Goal: Task Accomplishment & Management: Complete application form

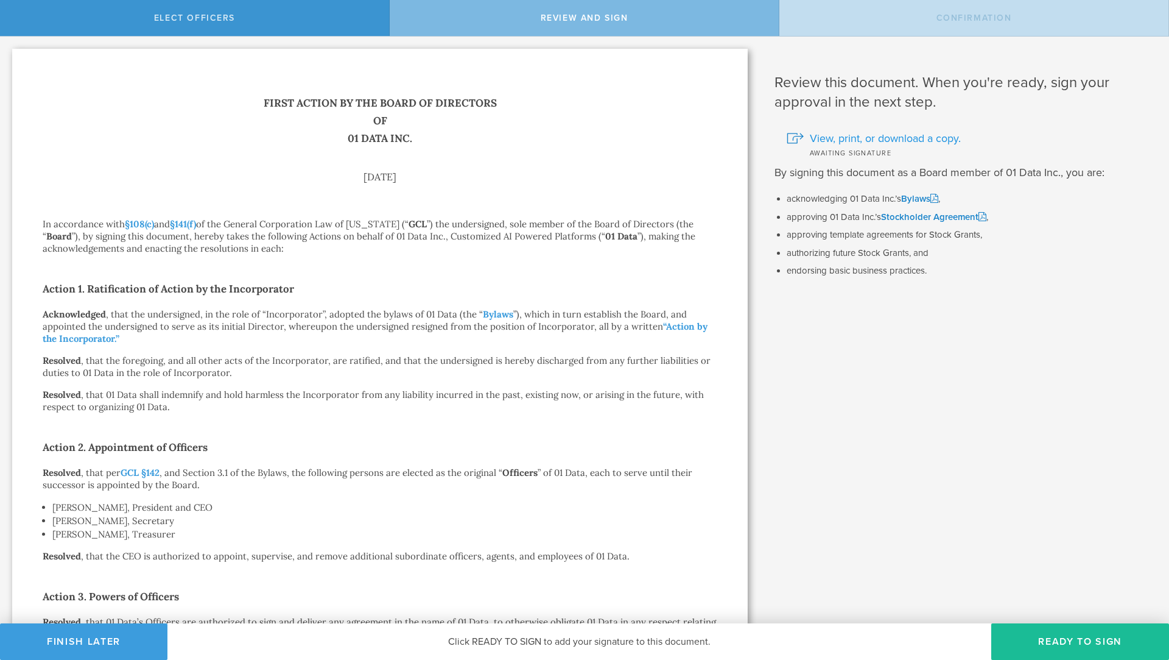
click at [897, 133] on span "View, print, or download a copy." at bounding box center [885, 138] width 151 height 16
click at [1088, 638] on button "Ready to Sign" at bounding box center [1081, 641] width 178 height 37
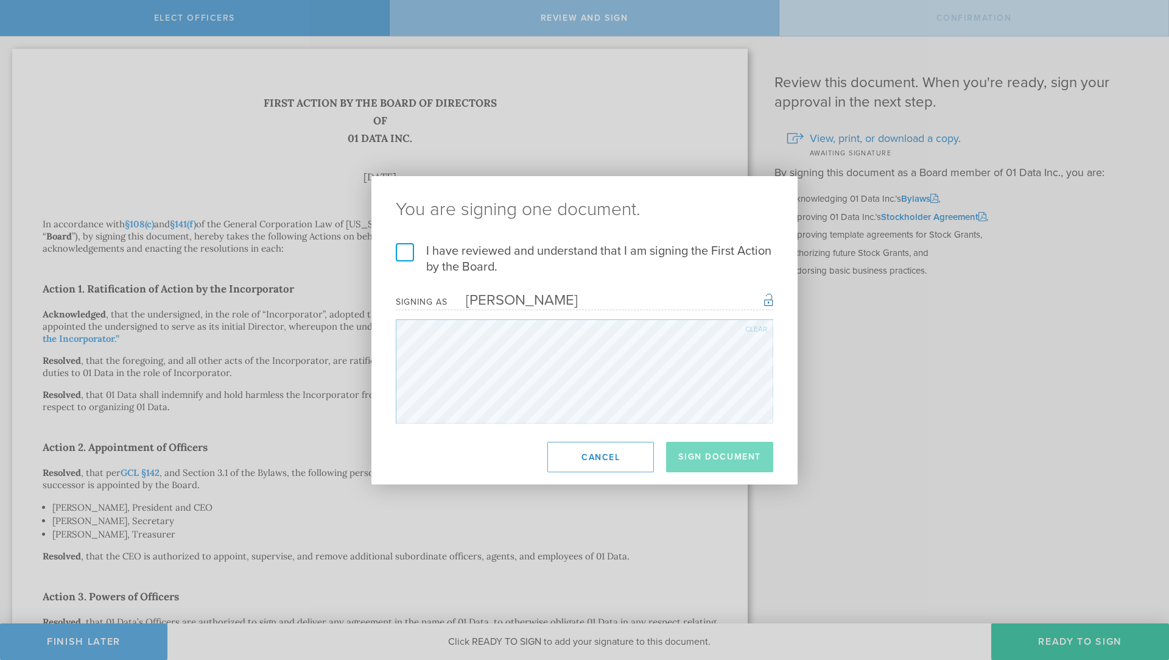
click at [406, 244] on label "I have reviewed and understand that I am signing the First Action by the Board." at bounding box center [585, 259] width 378 height 32
click at [0, 0] on input "I have reviewed and understand that I am signing the First Action by the Board." at bounding box center [0, 0] width 0 height 0
click at [731, 451] on button "Sign Document" at bounding box center [719, 457] width 107 height 30
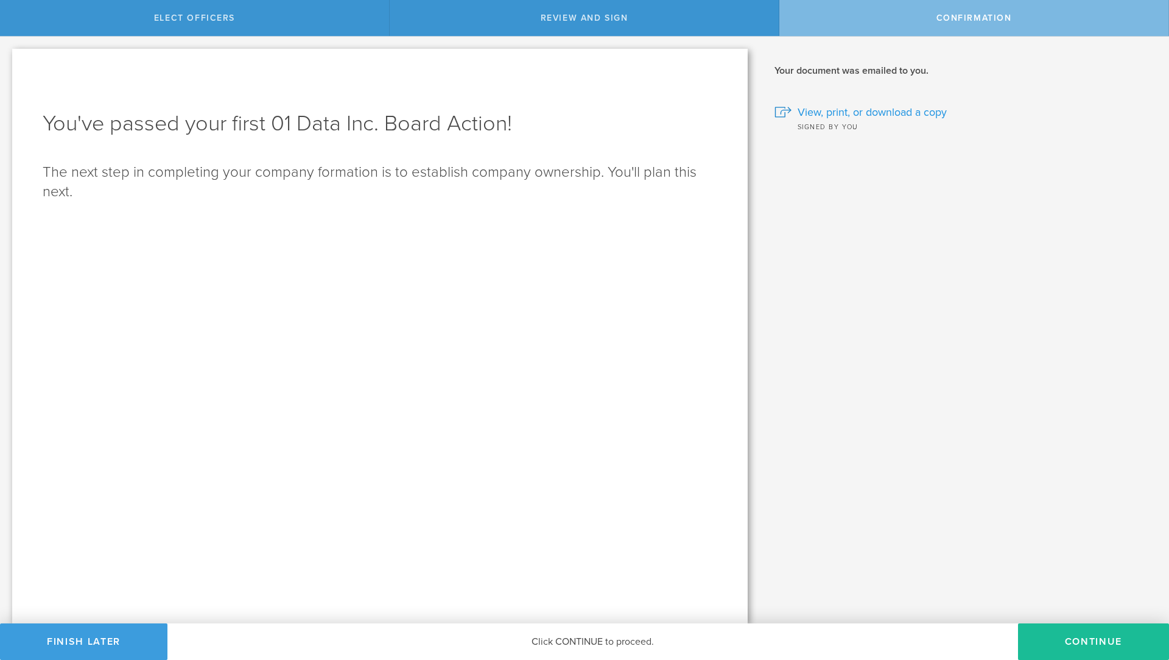
click at [883, 108] on span "View, print, or download a copy" at bounding box center [872, 112] width 149 height 16
click at [948, 535] on div "What are key officers, and why do I have to elect them? These officers are form…" at bounding box center [964, 330] width 409 height 587
click at [1090, 646] on button "Continue" at bounding box center [1093, 641] width 151 height 37
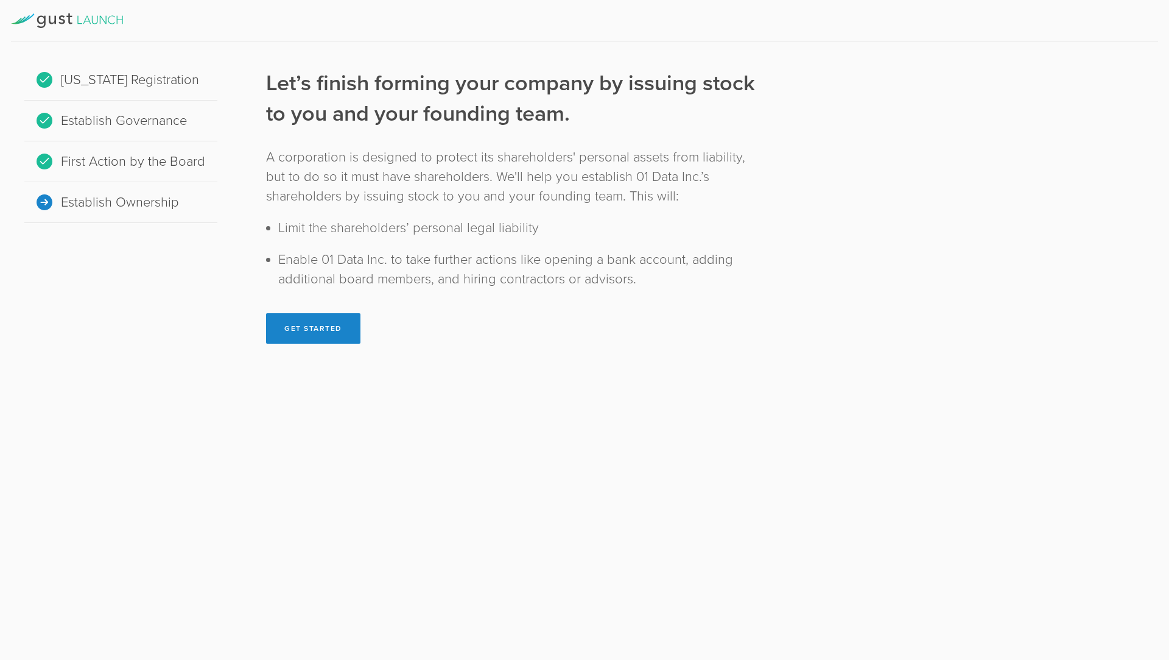
click at [773, 211] on div "Let’s finish forming your company by issuing stock to you and your founding tea…" at bounding box center [511, 211] width 538 height 314
click at [298, 322] on button "Get Started" at bounding box center [313, 328] width 94 height 30
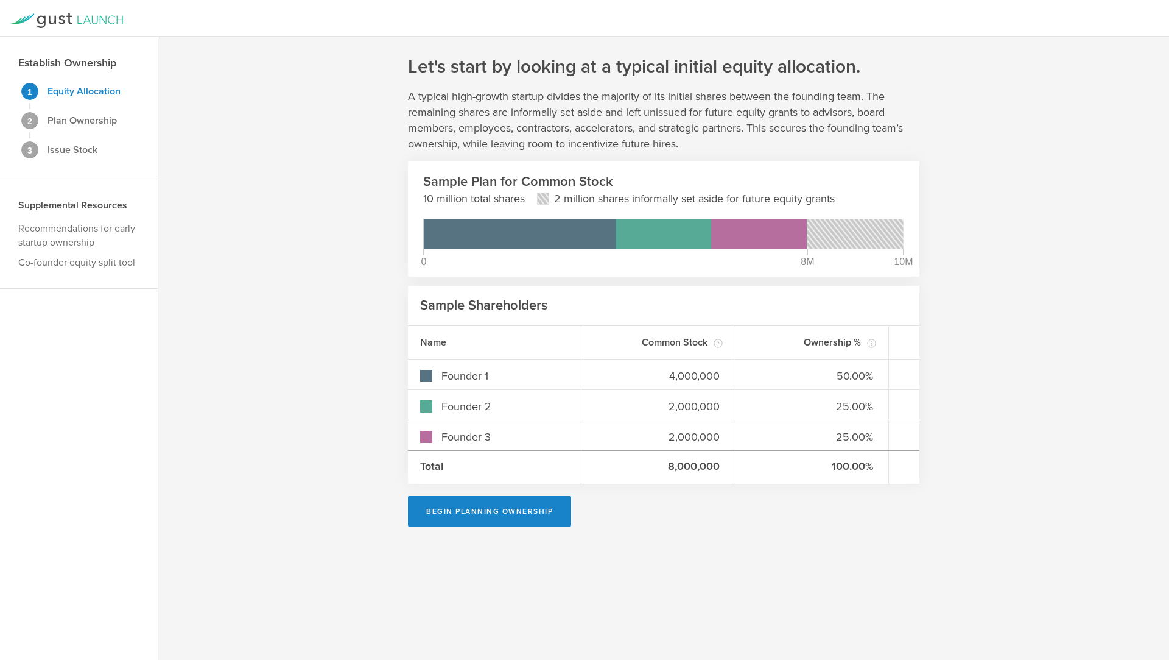
click at [545, 197] on rect at bounding box center [544, 199] width 12 height 12
click at [838, 242] on rect at bounding box center [856, 233] width 96 height 29
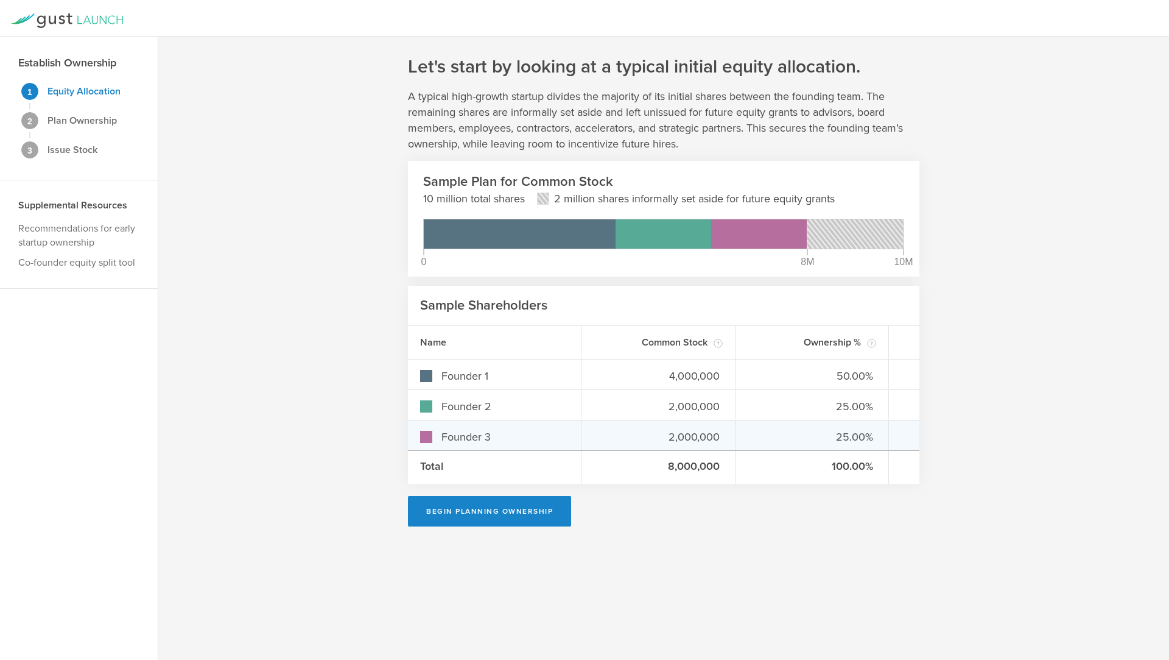
click at [682, 428] on div "2,000,000" at bounding box center [659, 434] width 154 height 29
click at [675, 420] on div "Founder 3 2,000,000 25.00%" at bounding box center [664, 435] width 512 height 30
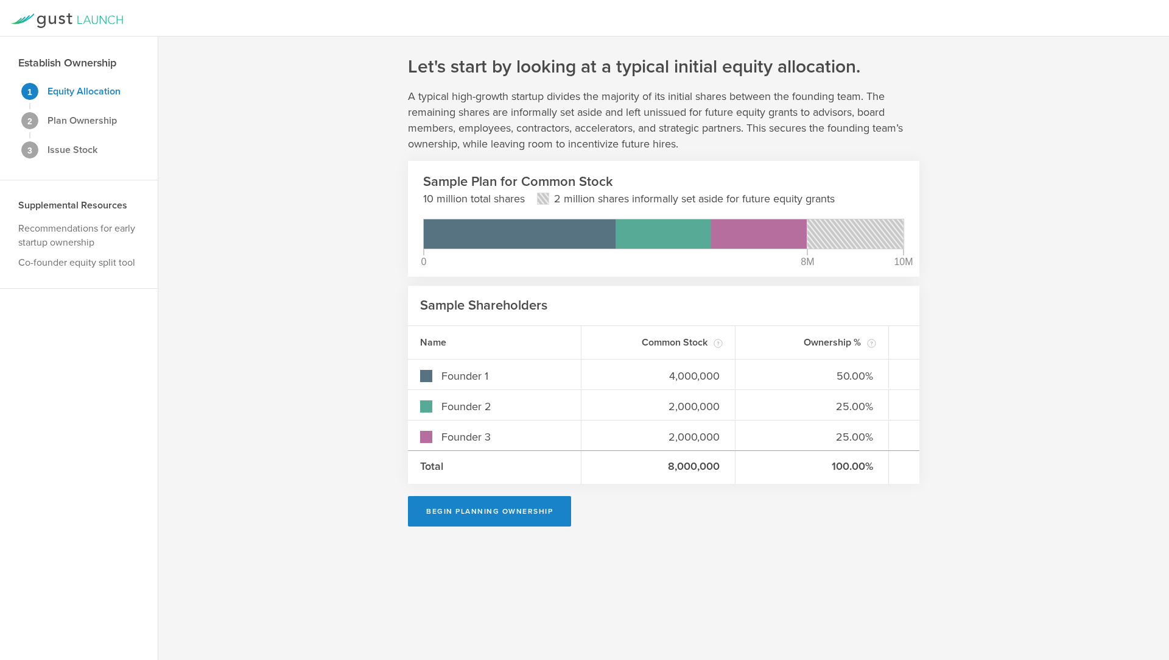
click at [225, 378] on div "Let's start by looking at a typical initial equity allocation. A typical high-g…" at bounding box center [663, 348] width 1011 height 623
click at [459, 511] on button "Begin Planning Ownership" at bounding box center [489, 511] width 163 height 30
type input "Mustafa Ozgul"
type input "-"
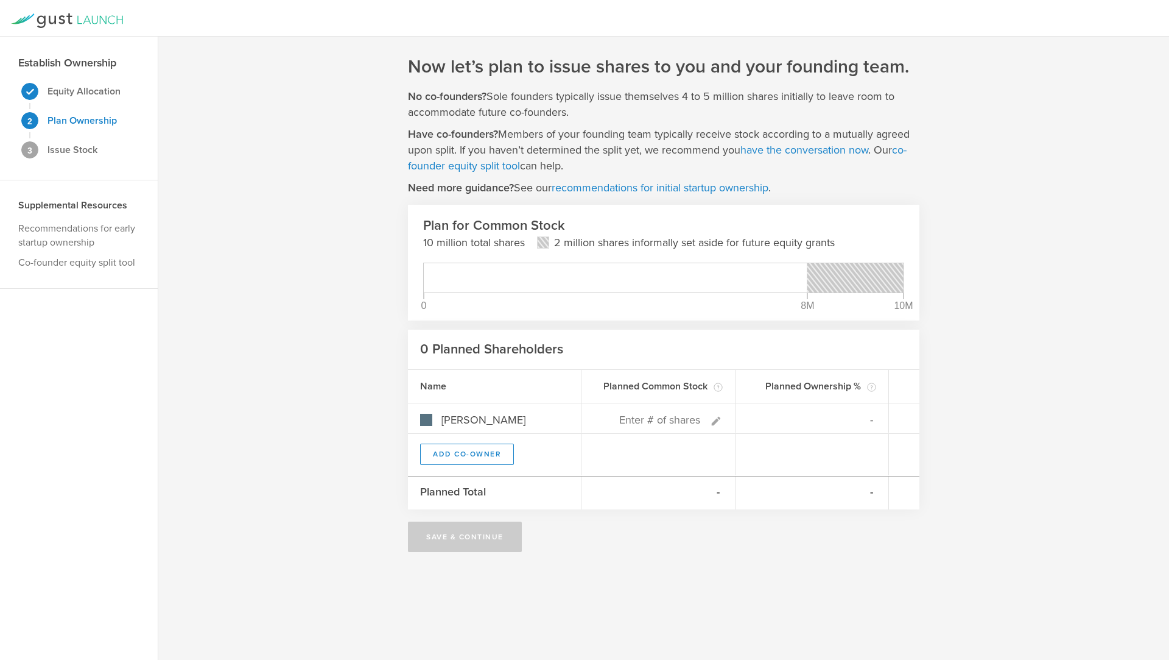
click at [325, 365] on div "Now let’s plan to issue shares to you and your founding team. No co-founders? S…" at bounding box center [663, 348] width 1011 height 623
click at [564, 280] on div at bounding box center [616, 277] width 384 height 29
click at [835, 276] on rect at bounding box center [856, 277] width 96 height 29
click at [57, 211] on p "Supplemental Resources" at bounding box center [72, 206] width 109 height 14
click at [86, 224] on link "Recommendations for early startup ownership" at bounding box center [76, 235] width 117 height 26
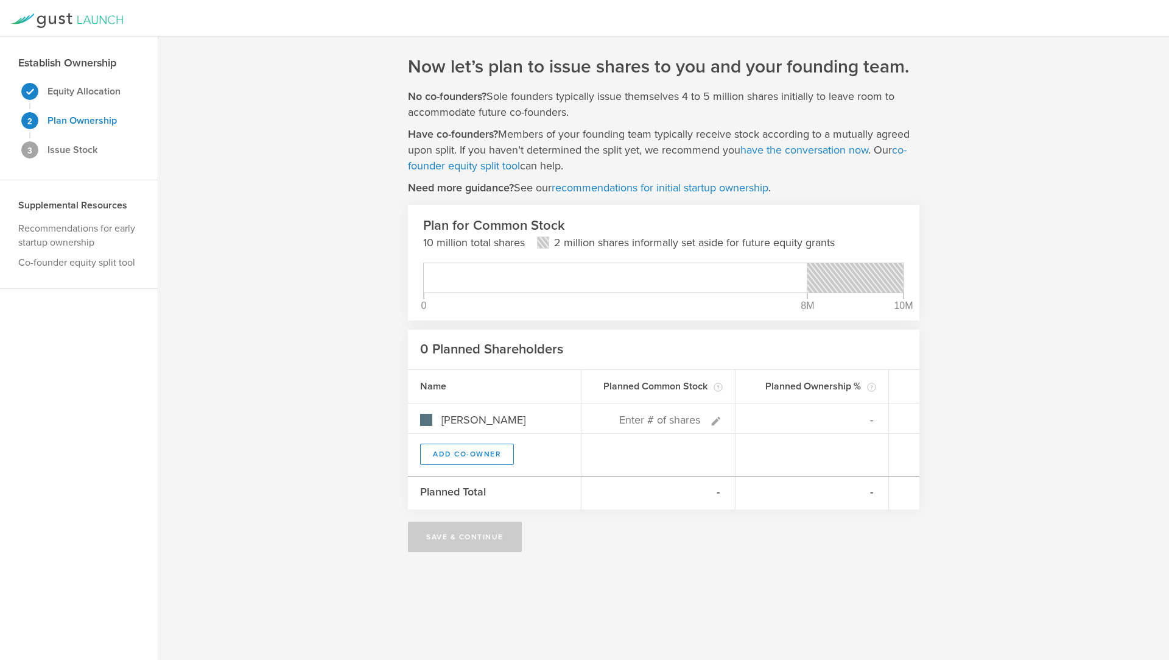
click at [453, 494] on div "Planned Total" at bounding box center [495, 492] width 174 height 33
click at [635, 419] on input at bounding box center [649, 419] width 110 height 15
type input "4,500,000"
type input "100.00%"
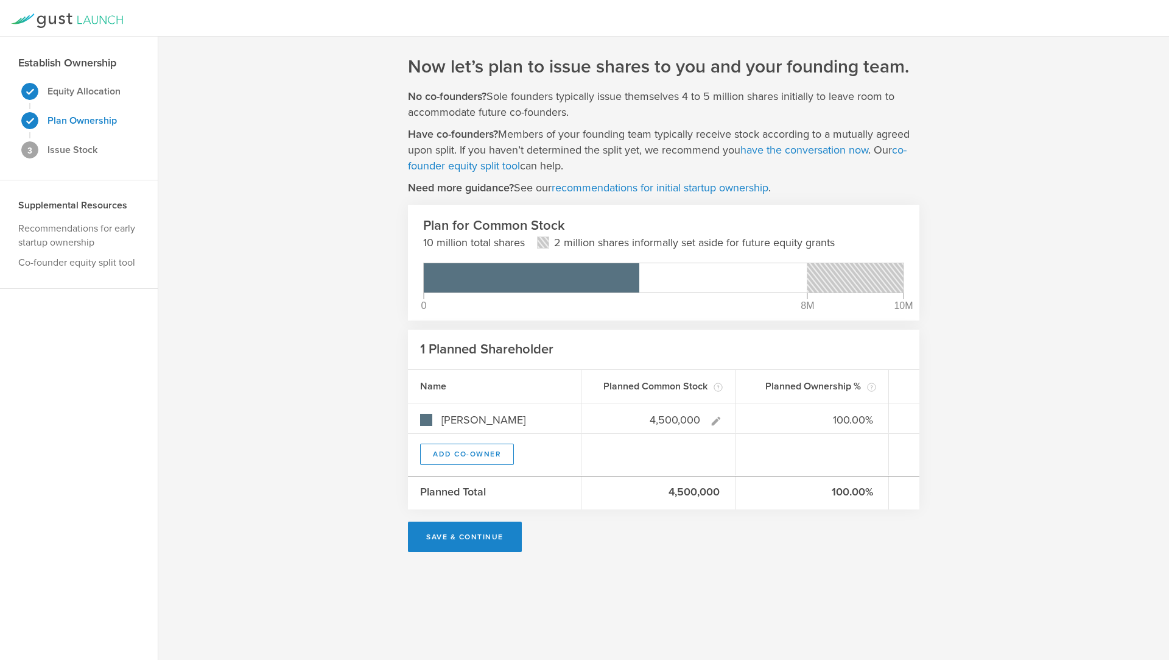
type input "4,500,000"
type gust-number-field "4500000"
click at [501, 498] on div "Planned Total" at bounding box center [495, 492] width 174 height 33
click at [465, 537] on button "Save & Continue" at bounding box center [465, 536] width 114 height 30
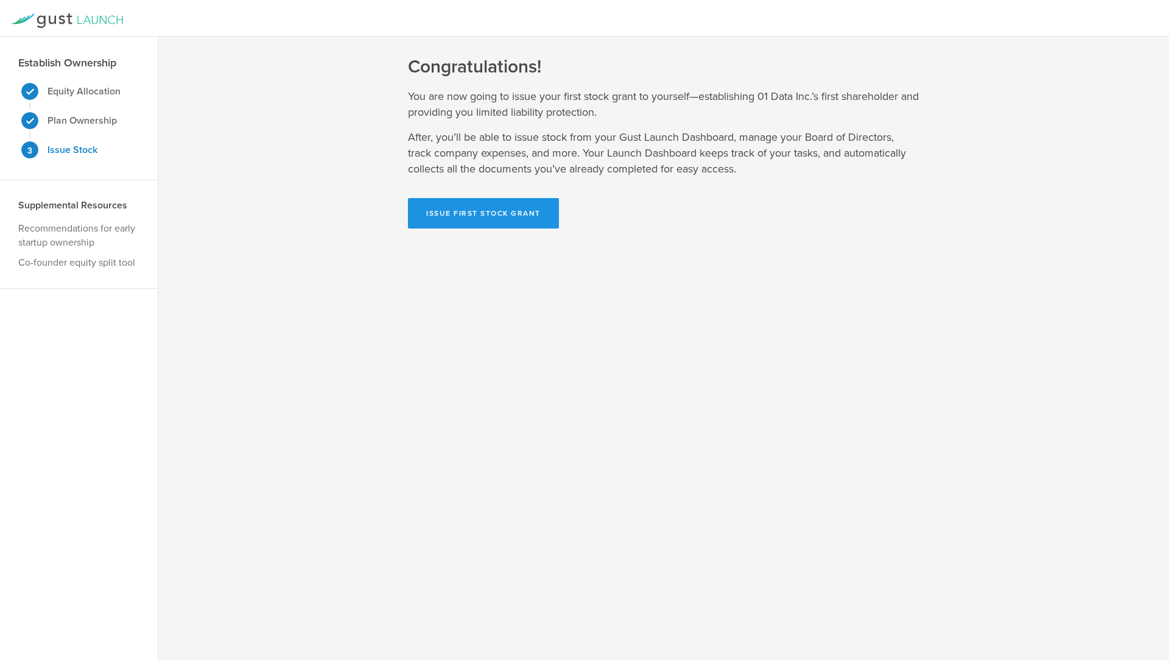
click at [476, 216] on button "Issue First Stock Grant" at bounding box center [483, 213] width 151 height 30
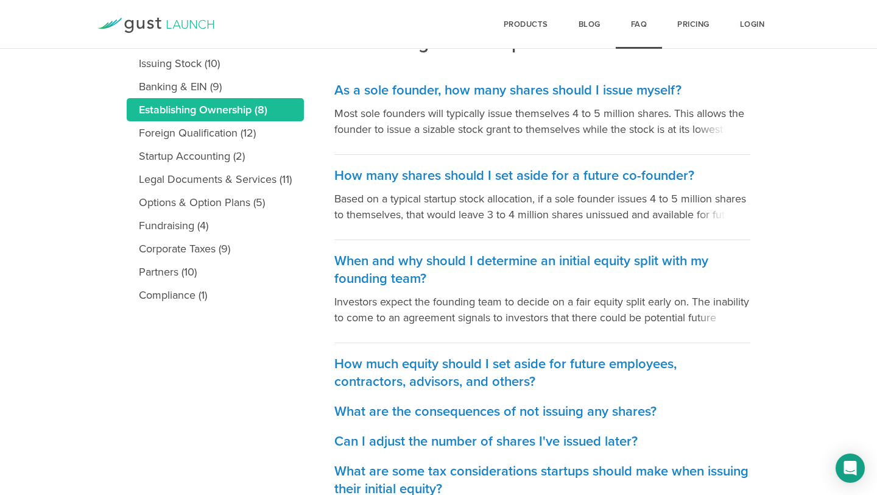
scroll to position [211, 0]
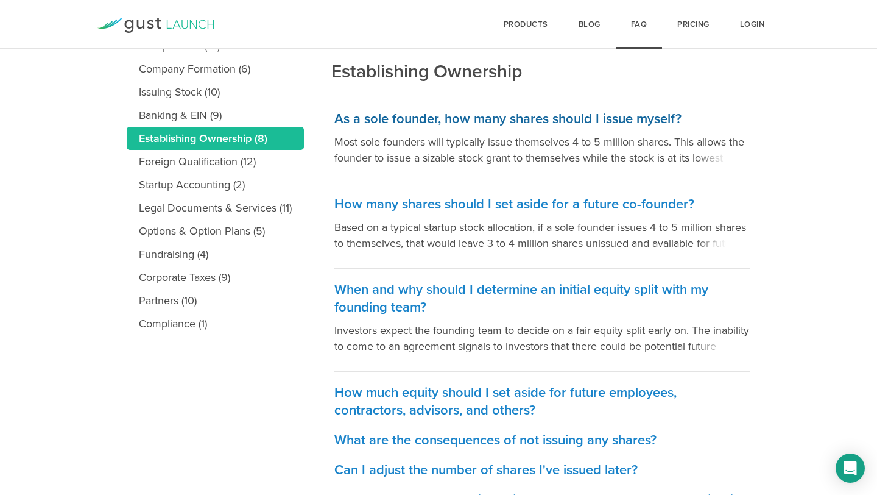
click at [713, 163] on span at bounding box center [723, 156] width 55 height 18
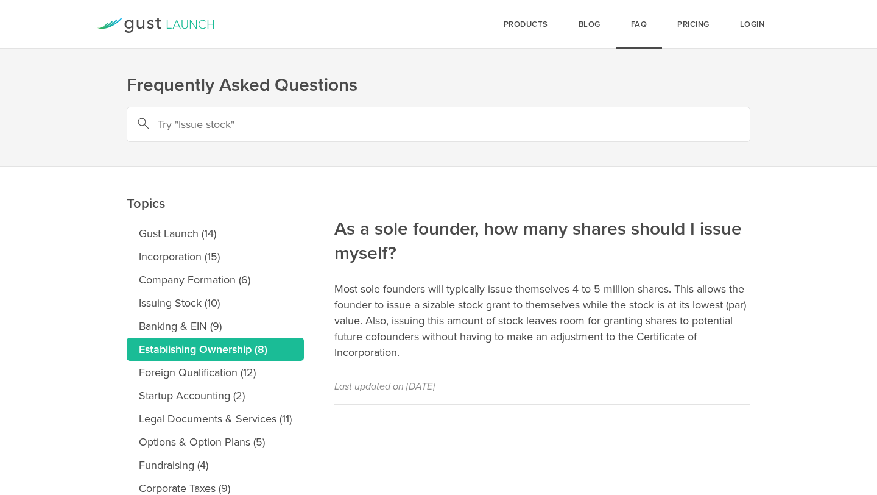
click at [713, 157] on h2 "As a sole founder, how many shares should I issue myself?" at bounding box center [542, 200] width 416 height 131
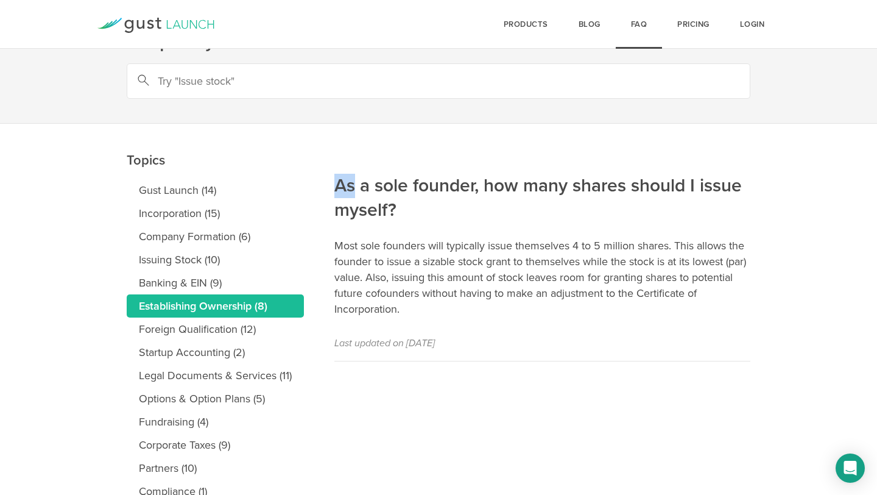
scroll to position [44, 0]
click at [602, 325] on article "As a sole founder, how many shares should I issue myself? Most sole founders wi…" at bounding box center [542, 242] width 416 height 238
click at [195, 324] on link "Foreign Qualification (12)" at bounding box center [215, 328] width 177 height 23
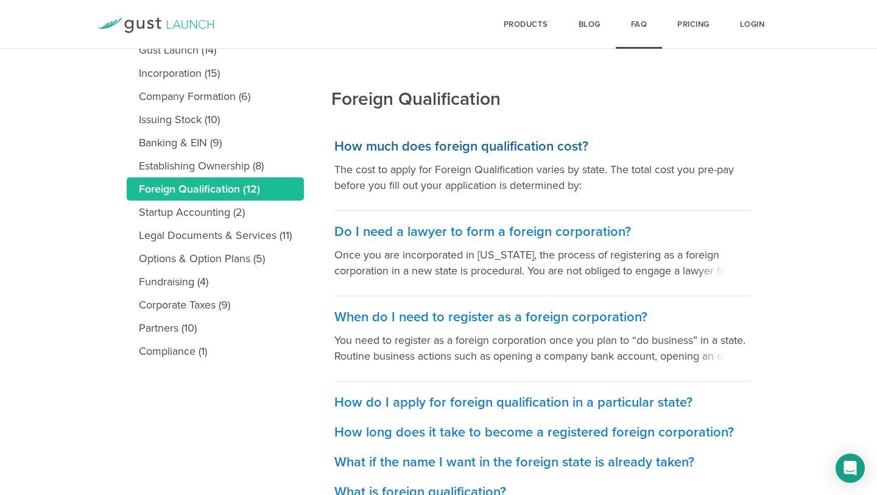
scroll to position [185, 0]
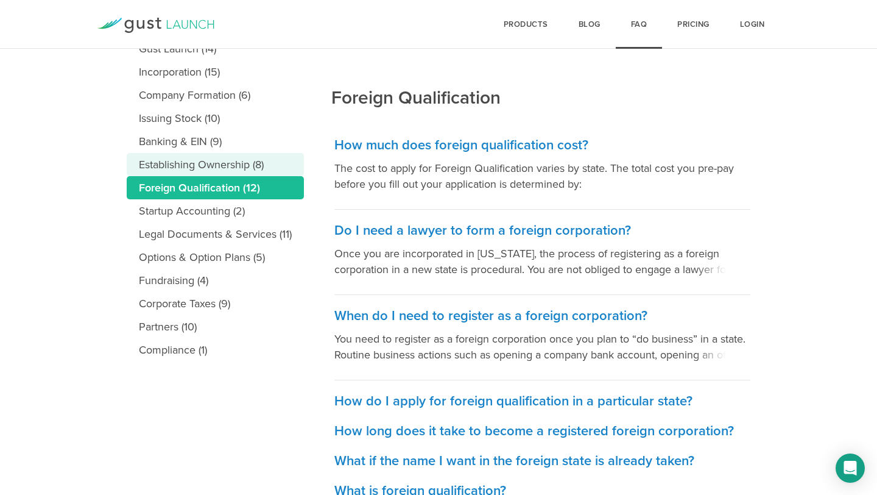
click at [206, 169] on link "Establishing Ownership (8)" at bounding box center [215, 164] width 177 height 23
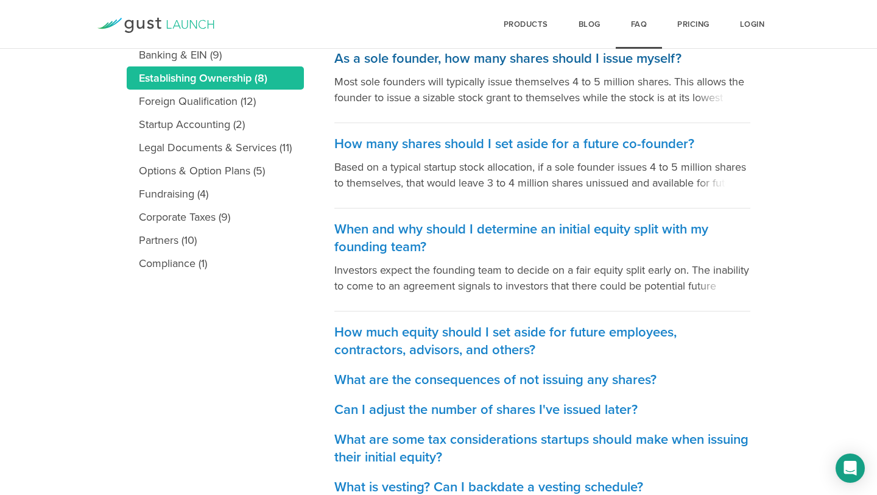
scroll to position [287, 0]
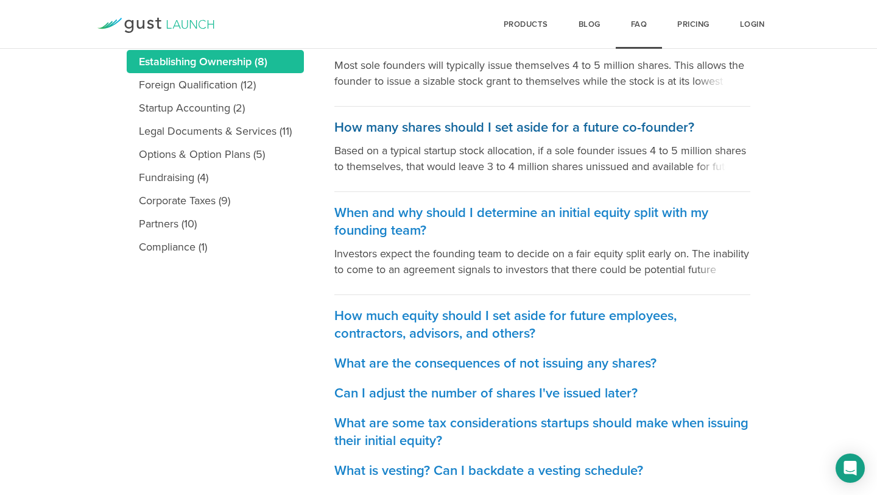
click at [401, 127] on h3 "How many shares should I set aside for a future co-founder?" at bounding box center [542, 128] width 416 height 18
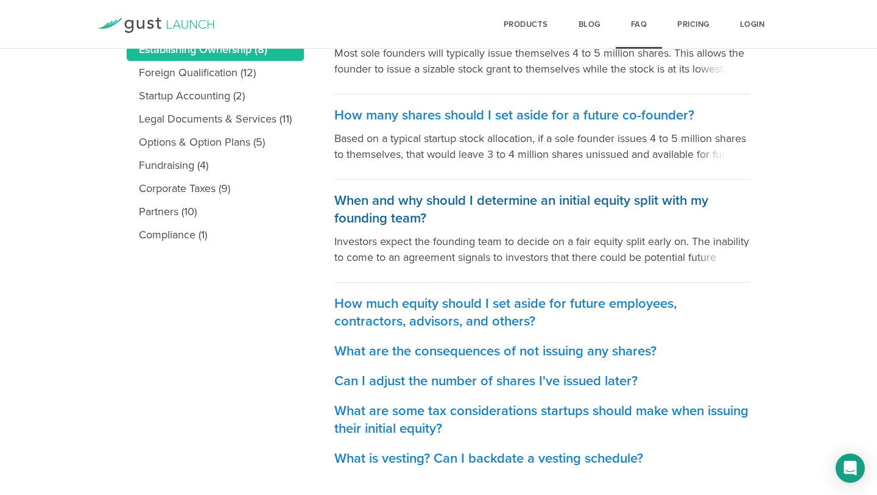
scroll to position [320, 0]
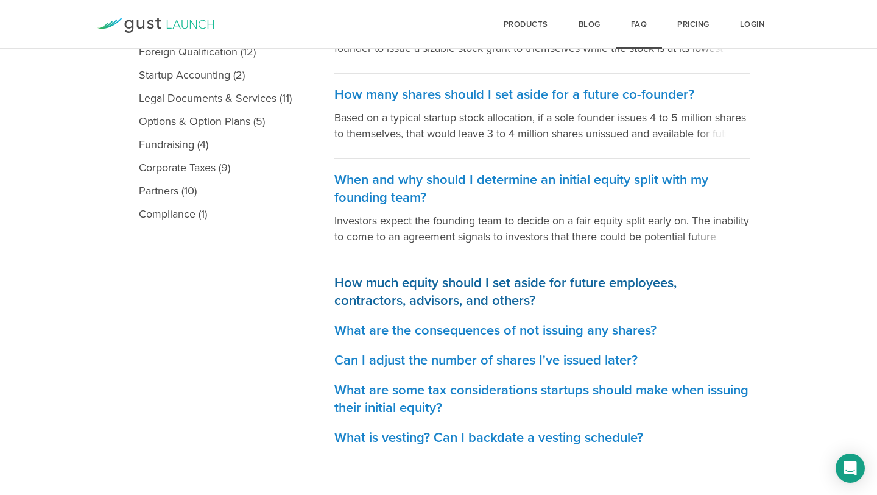
click at [432, 284] on h3 "How much equity should I set aside for future employees, contractors, advisors,…" at bounding box center [542, 291] width 416 height 35
click at [409, 281] on h3 "How much equity should I set aside for future employees, contractors, advisors,…" at bounding box center [542, 291] width 416 height 35
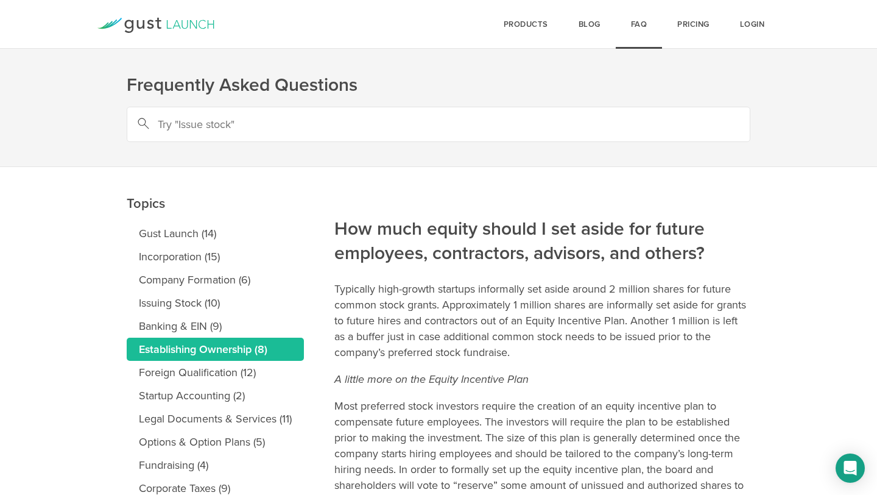
scroll to position [155, 0]
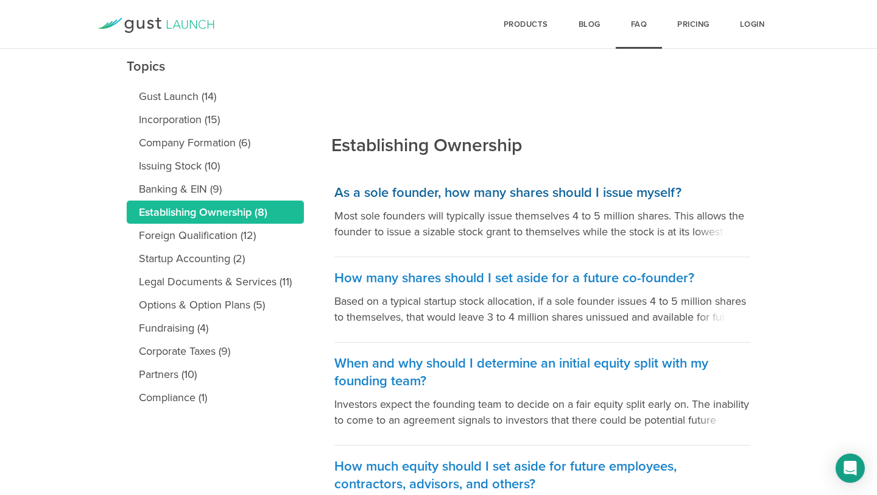
scroll to position [152, 0]
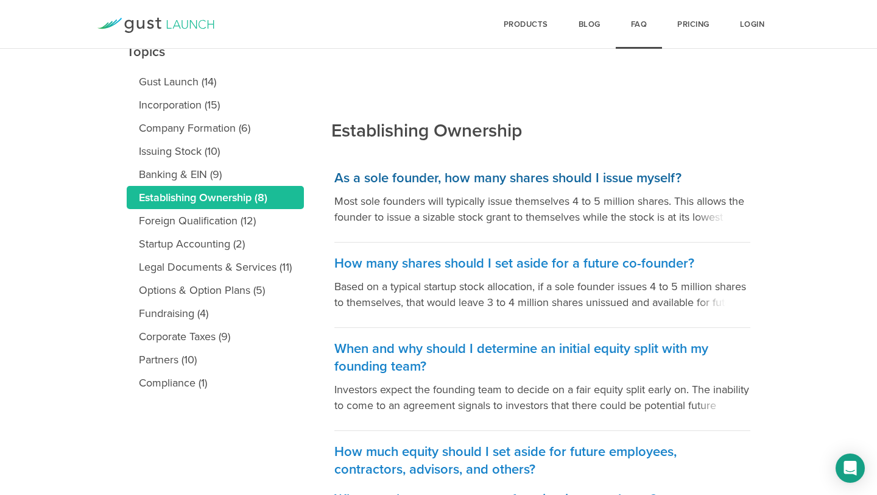
click at [401, 174] on h3 "As a sole founder, how many shares should I issue myself?" at bounding box center [542, 178] width 416 height 18
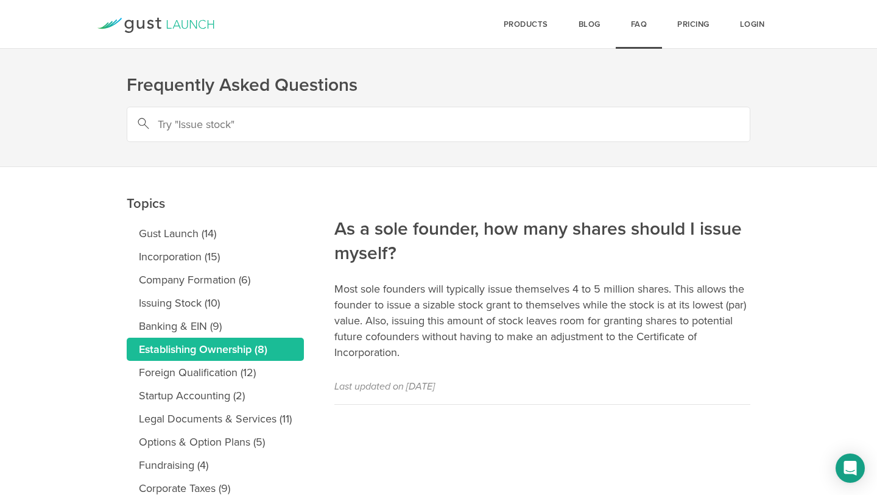
scroll to position [100, 0]
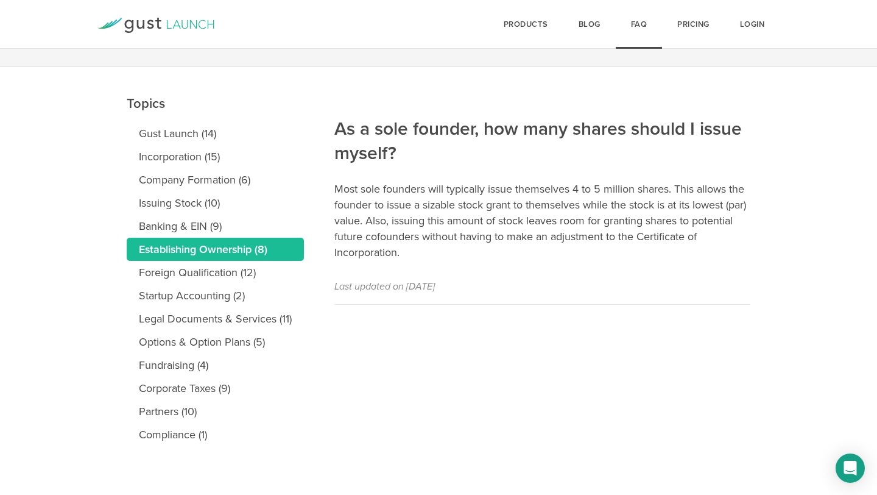
drag, startPoint x: 403, startPoint y: 259, endPoint x: 333, endPoint y: 131, distance: 146.4
click at [333, 131] on main "Topics Gust Launch (14) Incorporation (15) Company Formation (6) Issuing Stock …" at bounding box center [438, 281] width 877 height 428
click at [441, 245] on p "Most sole founders will typically issue themselves 4 to 5 million shares. This …" at bounding box center [542, 220] width 416 height 79
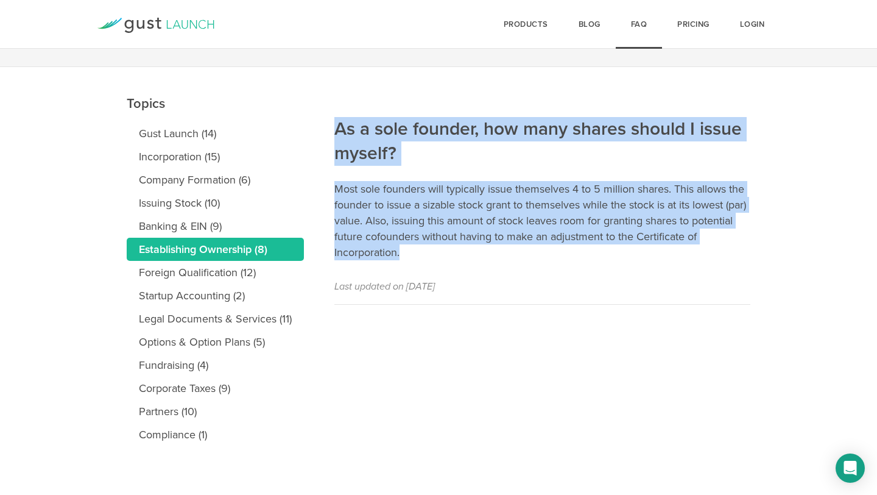
drag, startPoint x: 409, startPoint y: 252, endPoint x: 336, endPoint y: 130, distance: 142.6
click at [336, 130] on article "As a sole founder, how many shares should I issue myself? Most sole founders wi…" at bounding box center [542, 186] width 416 height 238
copy article "As a sole founder, how many shares should I issue myself? Most sole founders wi…"
click at [206, 317] on link "Legal Documents & Services (11)" at bounding box center [215, 318] width 177 height 23
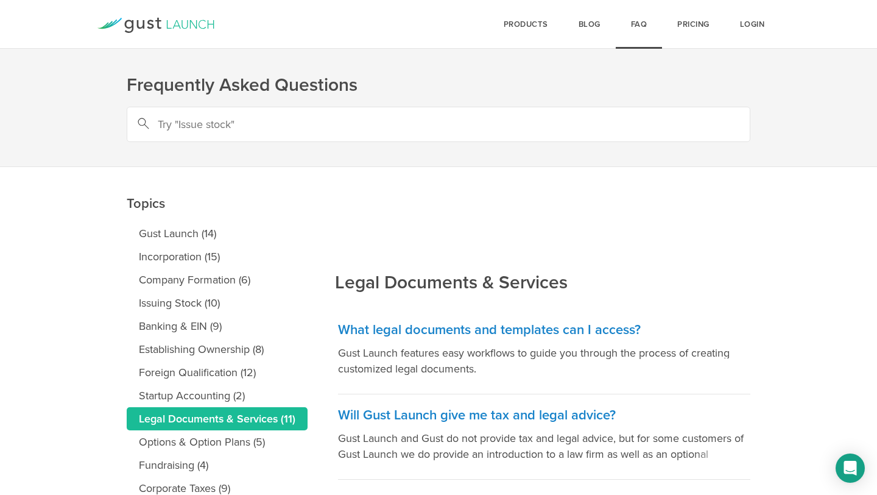
scroll to position [112, 0]
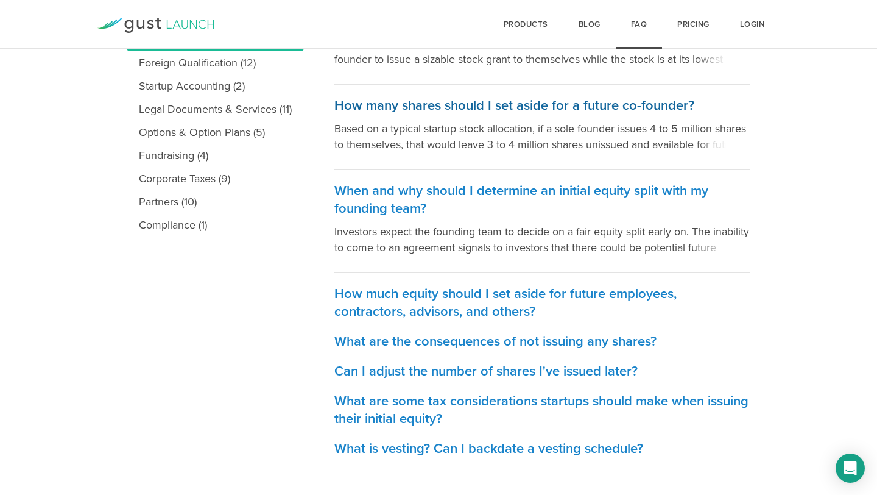
scroll to position [320, 0]
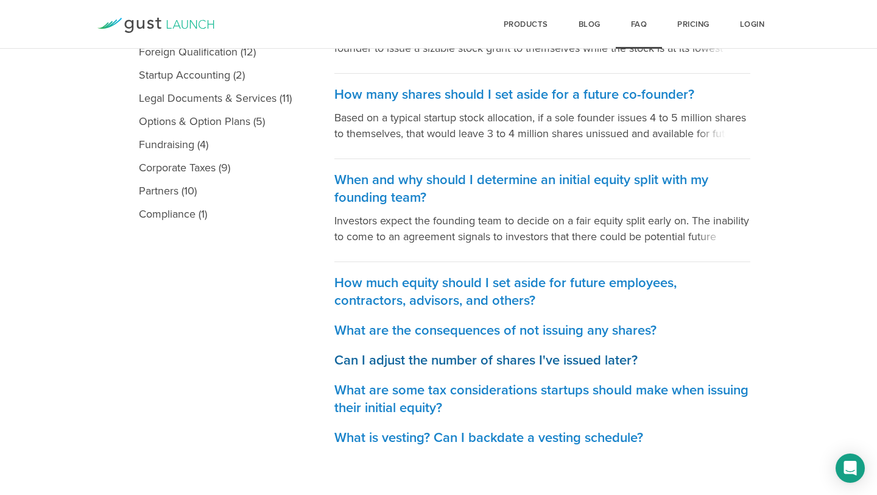
click at [364, 348] on link "Can I adjust the number of shares I've issued later?" at bounding box center [542, 354] width 416 height 30
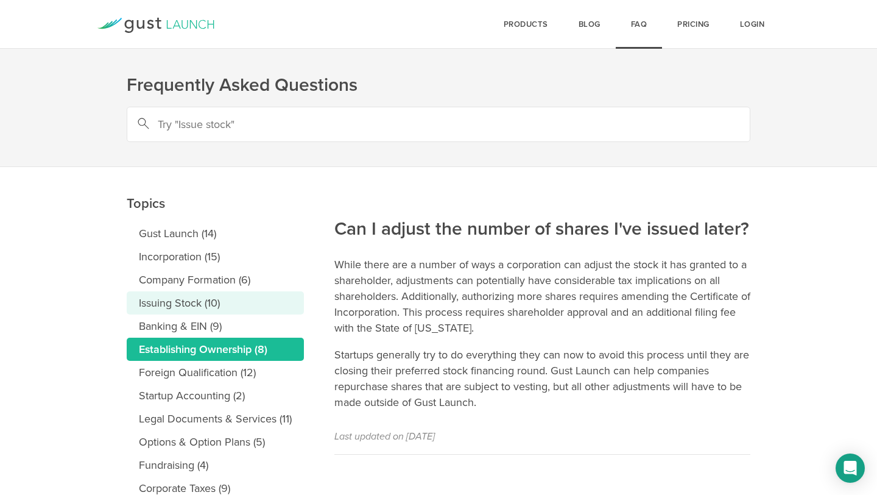
scroll to position [100, 0]
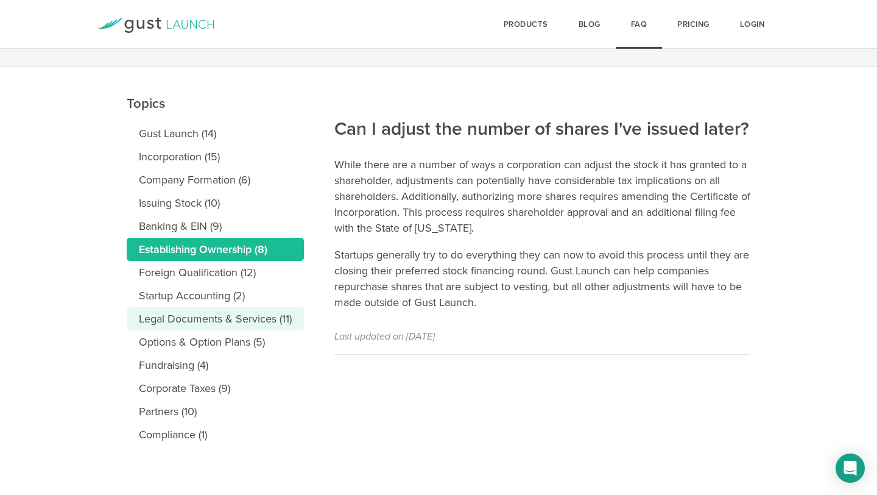
click at [258, 317] on link "Legal Documents & Services (11)" at bounding box center [215, 318] width 177 height 23
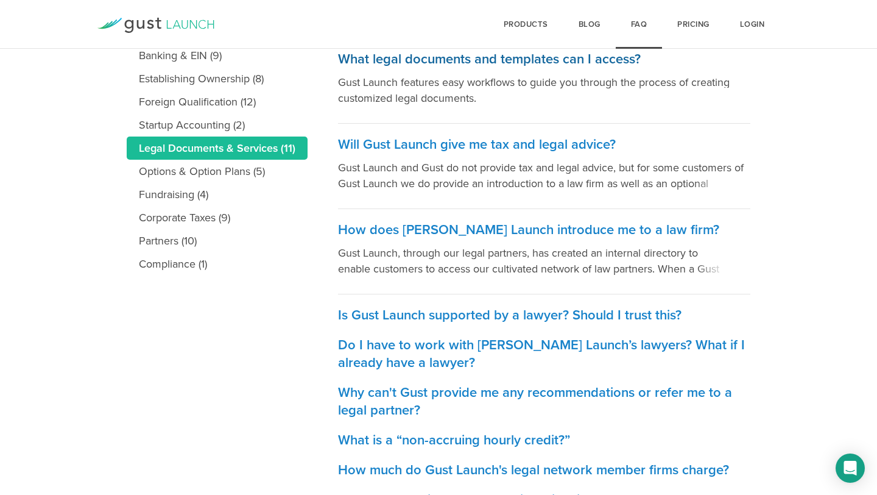
scroll to position [269, 0]
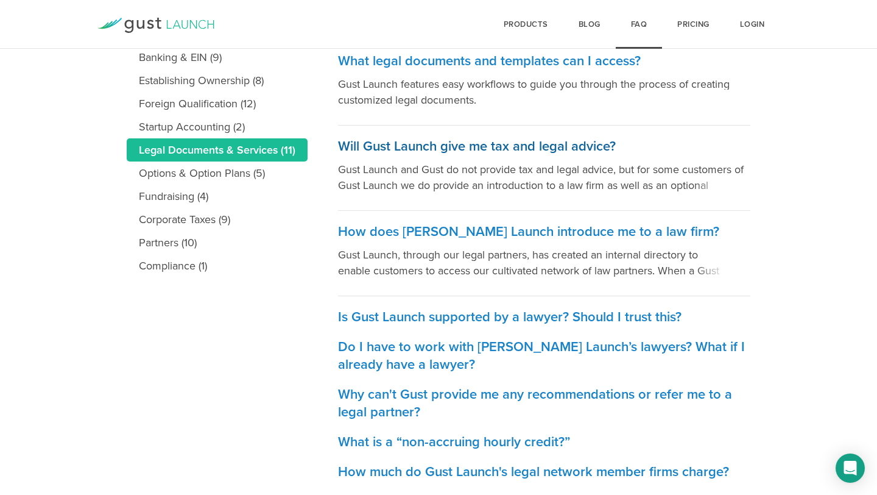
click at [665, 174] on p "Gust Launch and Gust do not provide tax and legal advice, but for some customer…" at bounding box center [544, 177] width 412 height 32
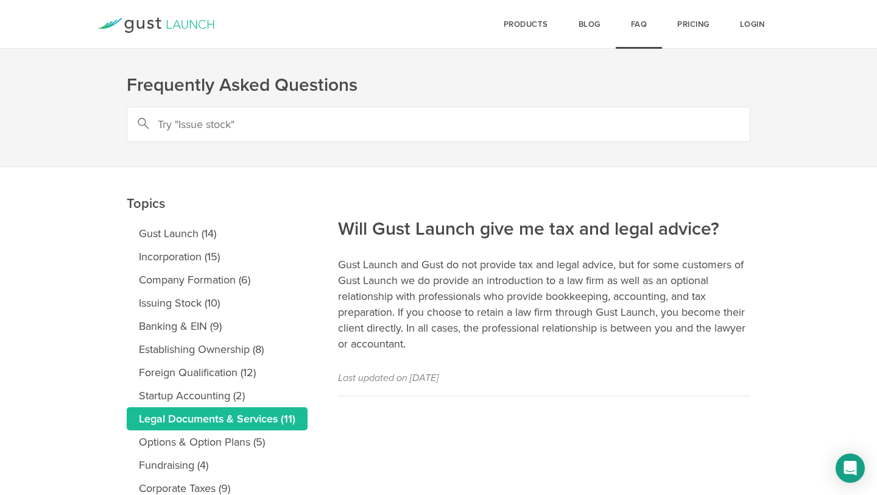
scroll to position [100, 0]
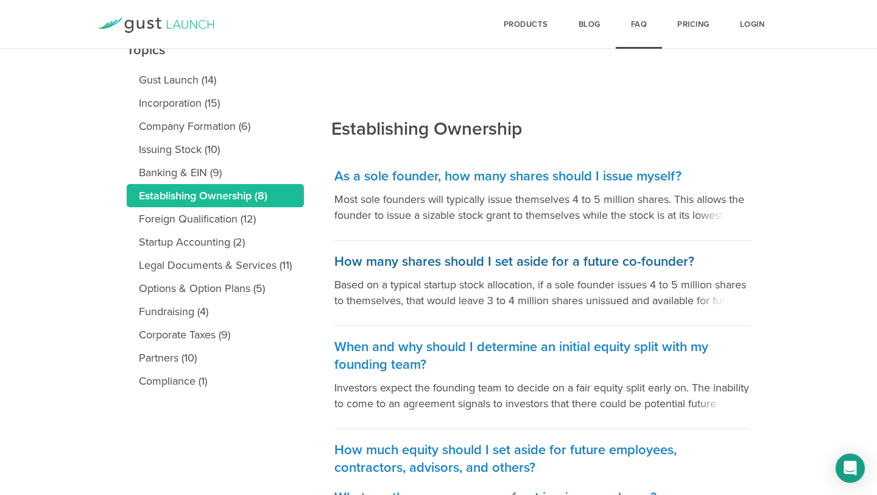
scroll to position [164, 0]
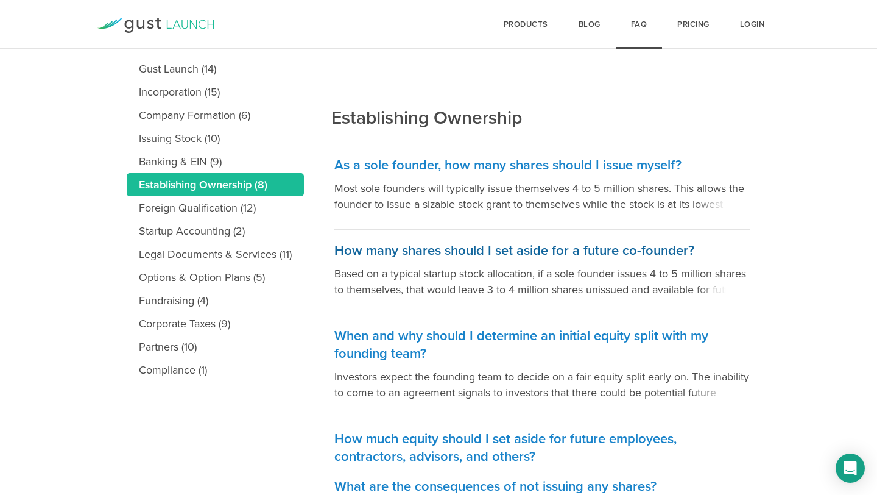
click at [485, 243] on h3 "How many shares should I set aside for a future co-founder?" at bounding box center [542, 251] width 416 height 18
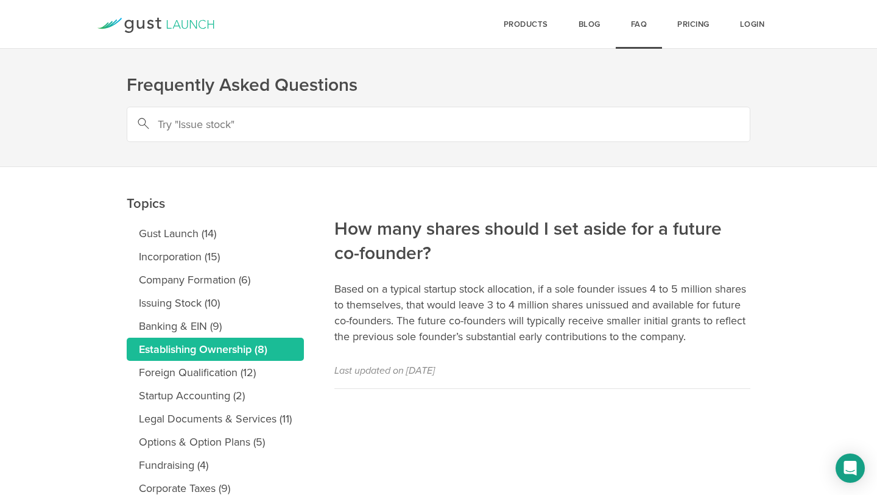
scroll to position [100, 0]
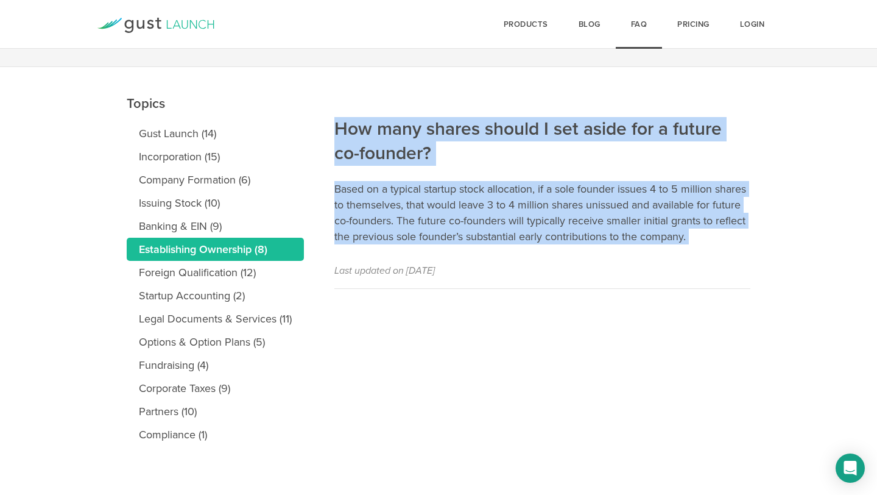
drag, startPoint x: 726, startPoint y: 257, endPoint x: 335, endPoint y: 127, distance: 412.0
click at [335, 127] on article "How many shares should I set aside for a future co-founder? Based on a typical …" at bounding box center [542, 178] width 416 height 222
copy article "How many shares should I set aside for a future co-founder? Based on a typical …"
